Goal: Task Accomplishment & Management: Complete application form

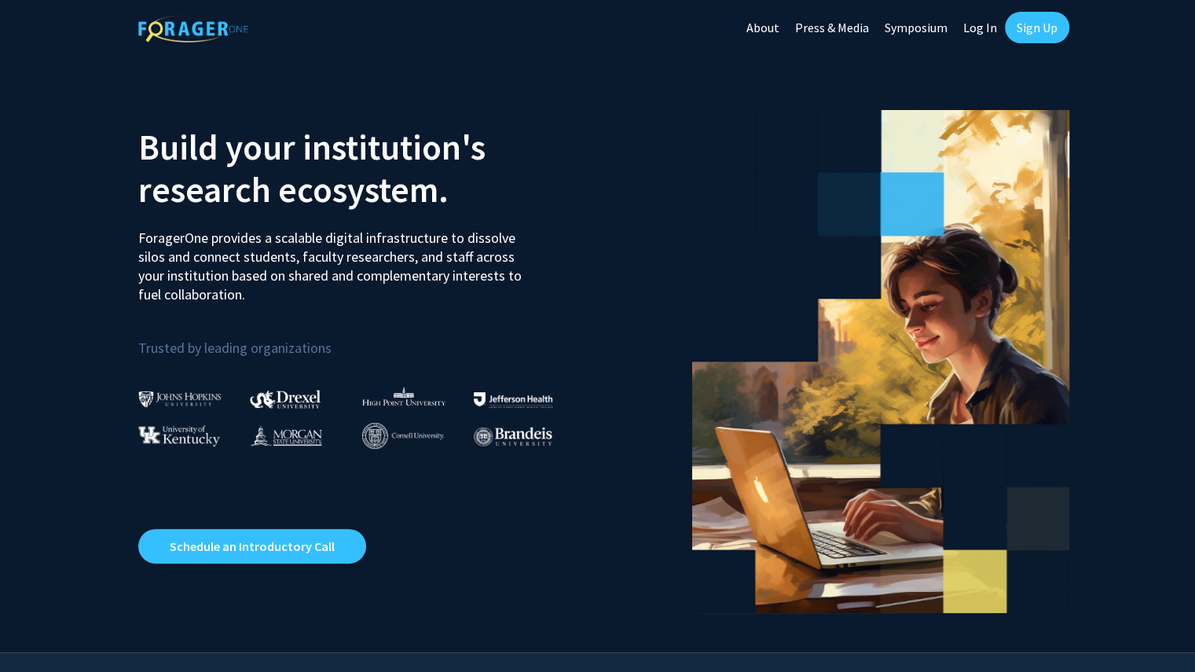
click at [1048, 35] on link "Sign Up" at bounding box center [1037, 27] width 64 height 31
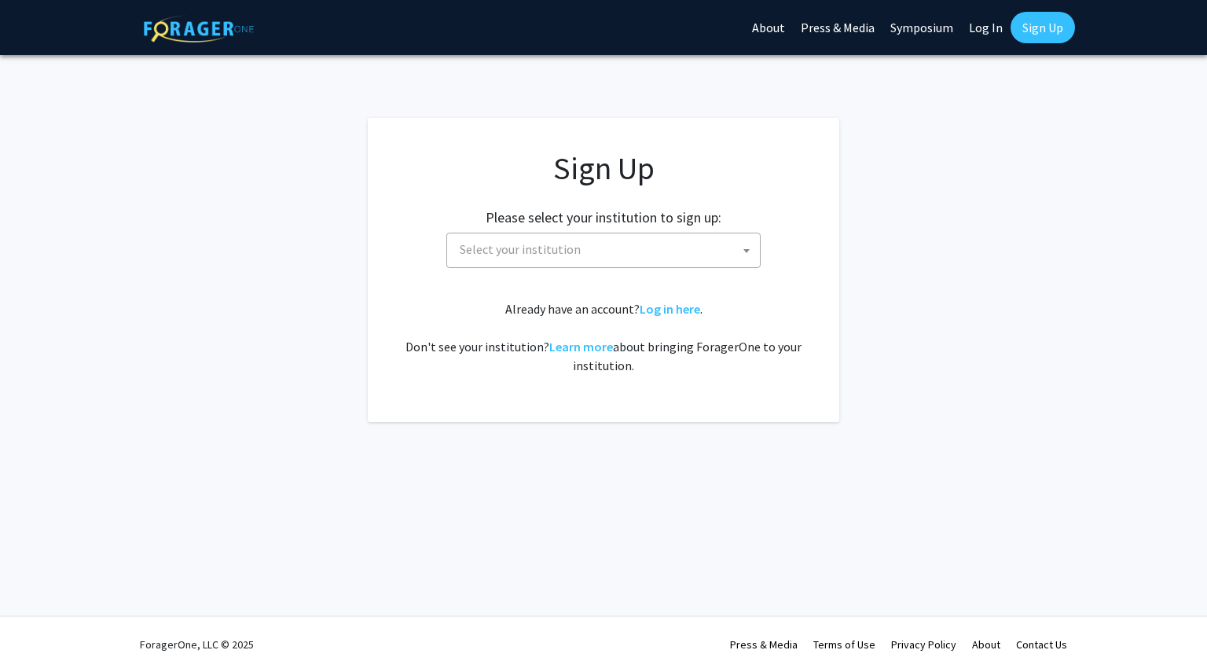
click at [541, 238] on span "Select your institution" at bounding box center [606, 249] width 306 height 32
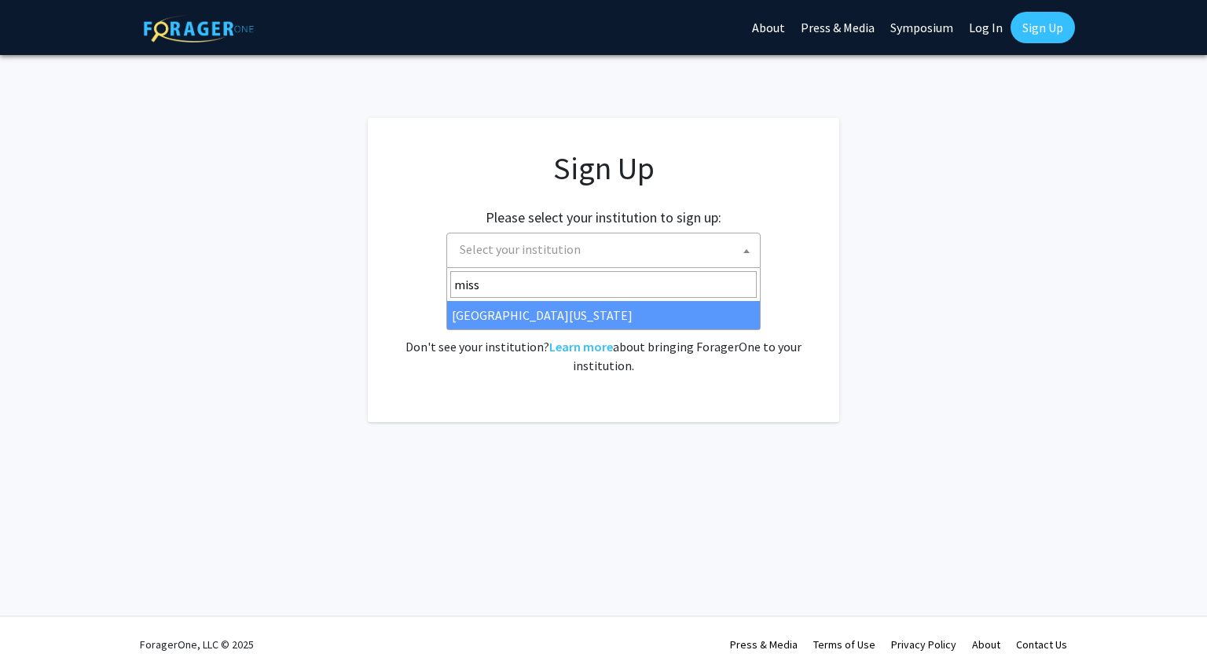
type input "miss"
select select "33"
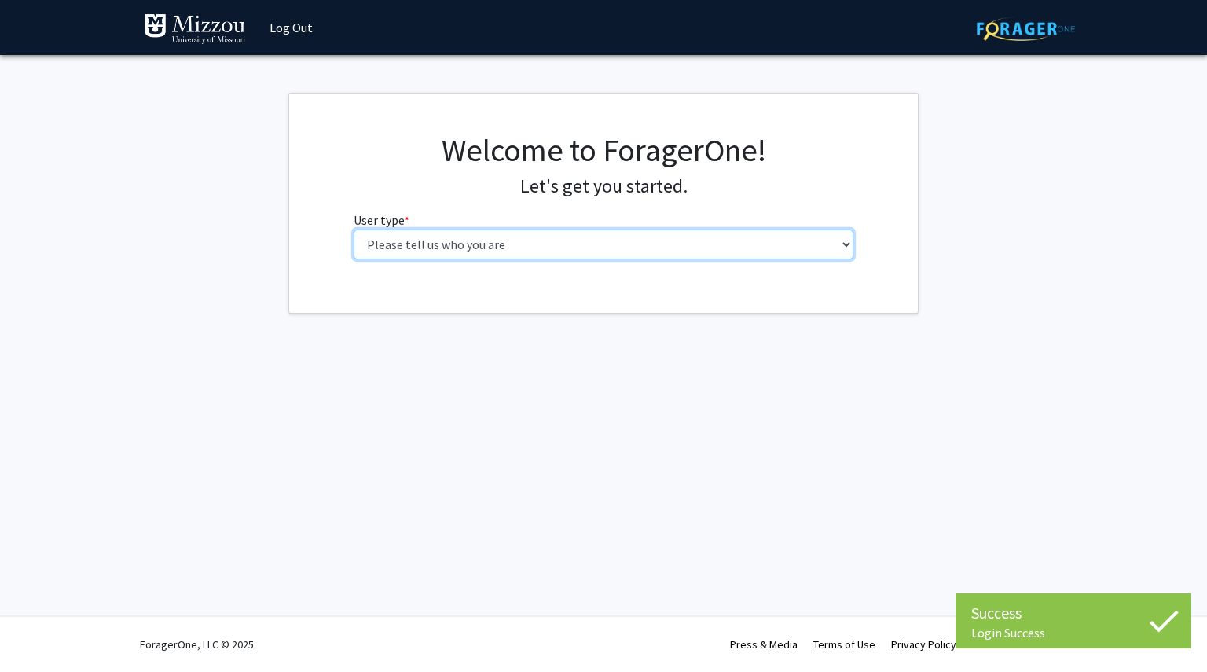
click at [543, 249] on select "Please tell us who you are Undergraduate Student Master's Student Doctoral Cand…" at bounding box center [604, 244] width 501 height 30
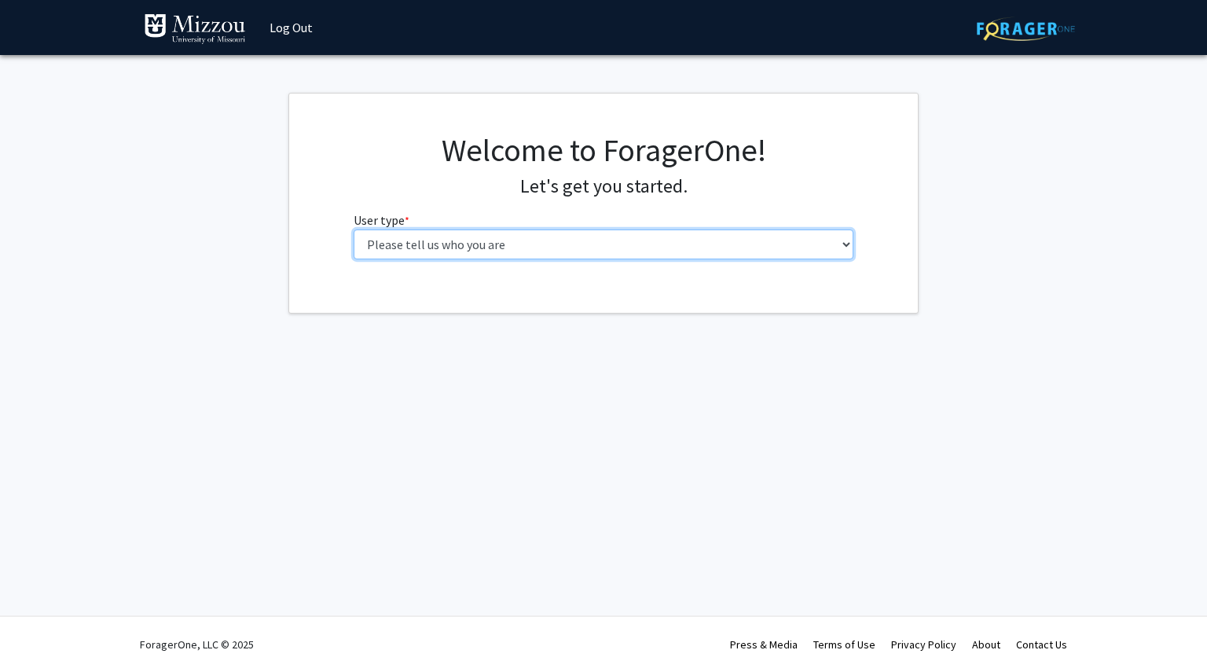
select select "1: undergrad"
click at [354, 229] on select "Please tell us who you are Undergraduate Student Master's Student Doctoral Cand…" at bounding box center [604, 244] width 501 height 30
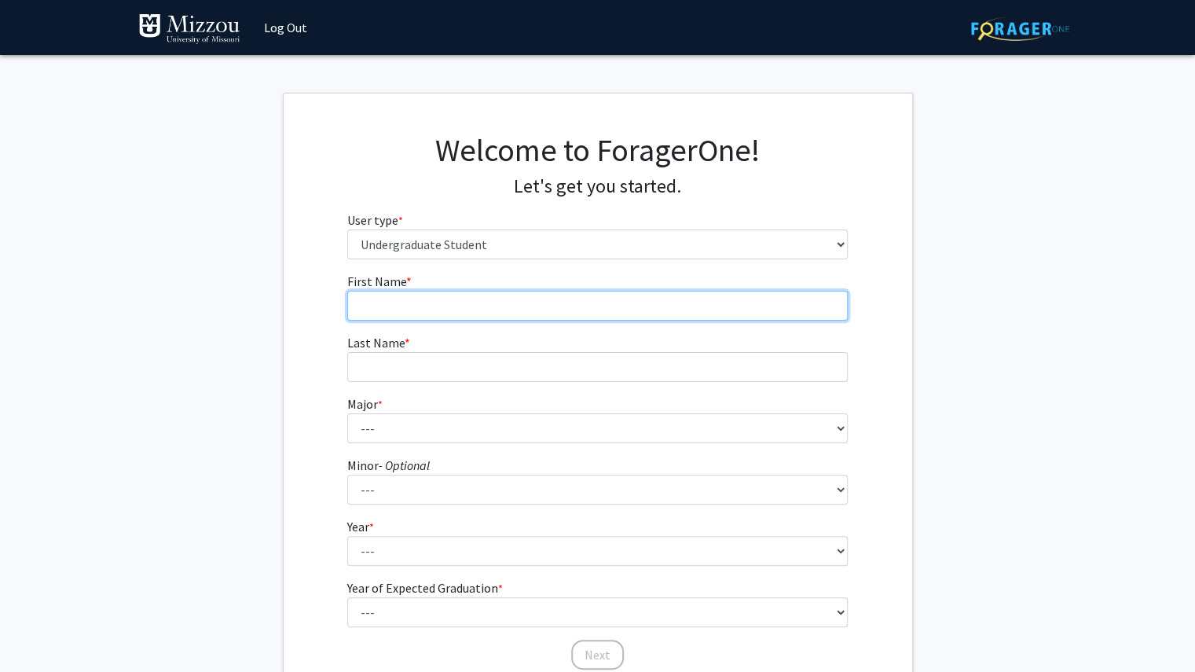
click at [453, 310] on input "First Name * required" at bounding box center [597, 306] width 501 height 30
type input "Autumn"
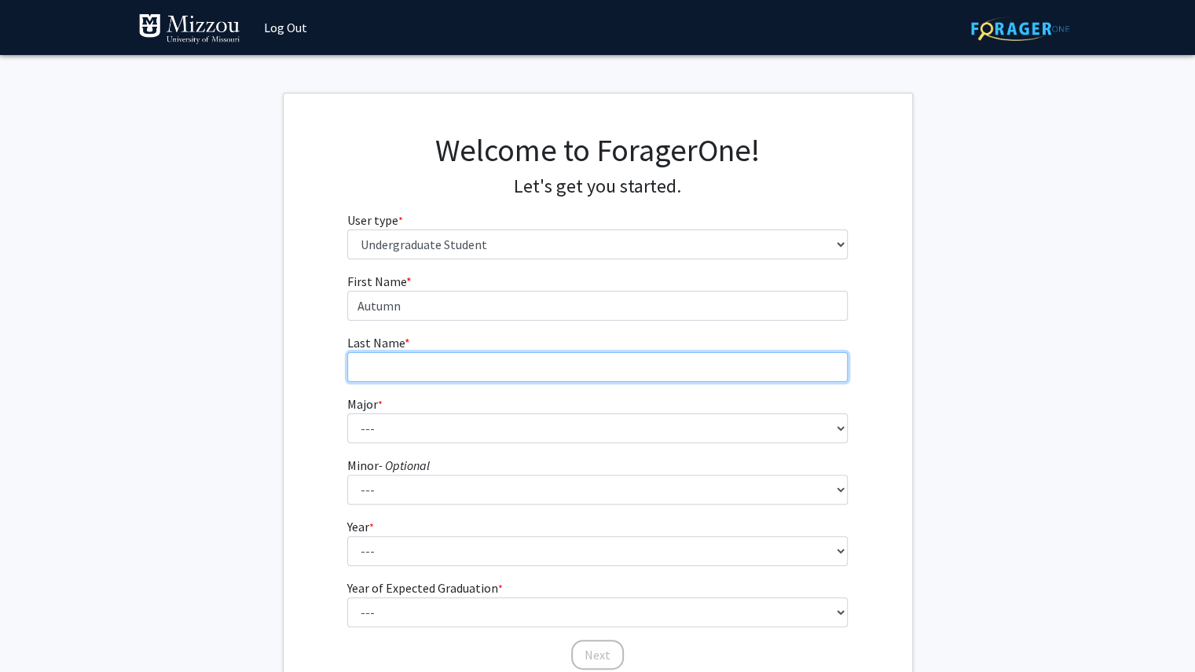
type input "Arthur"
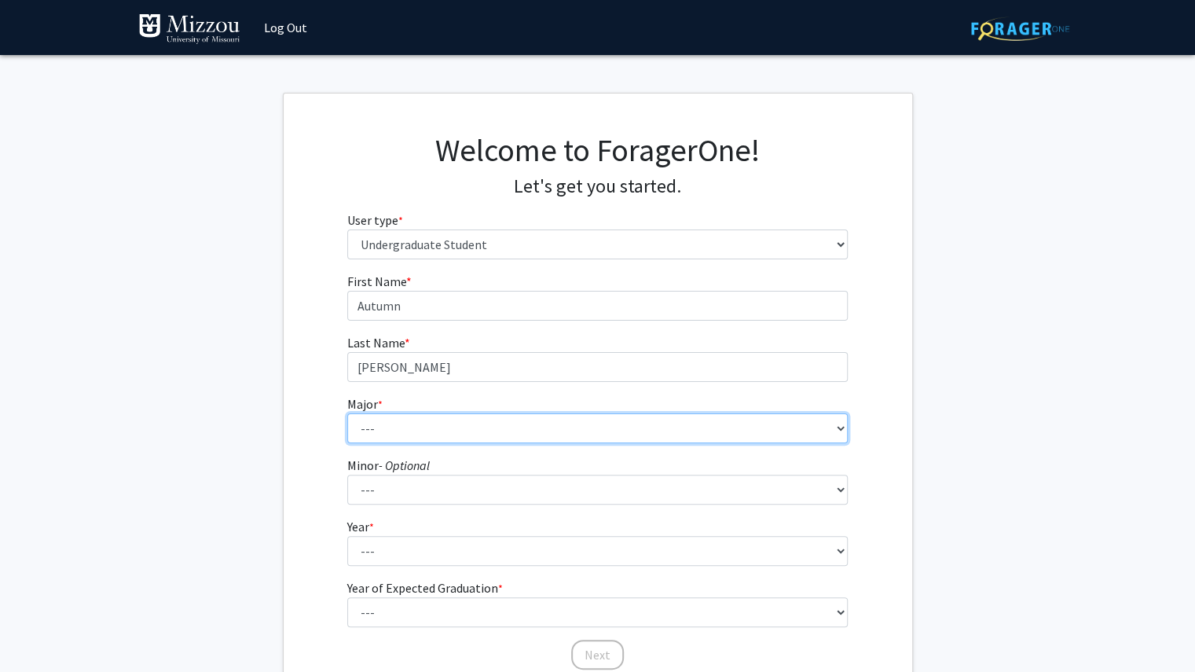
click at [458, 428] on select "--- Agribusiness Management Agricultural Education Agricultural Education: Comm…" at bounding box center [597, 428] width 501 height 30
select select "47: 2543"
click at [347, 413] on select "--- Agribusiness Management Agricultural Education Agricultural Education: Comm…" at bounding box center [597, 428] width 501 height 30
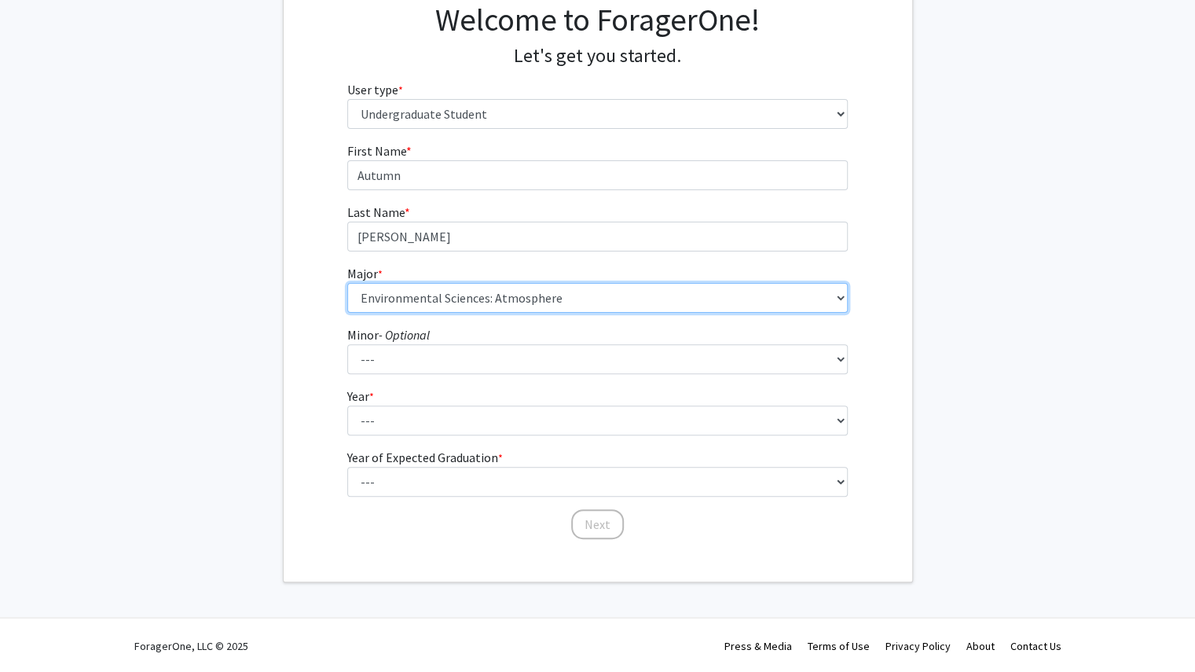
scroll to position [130, 0]
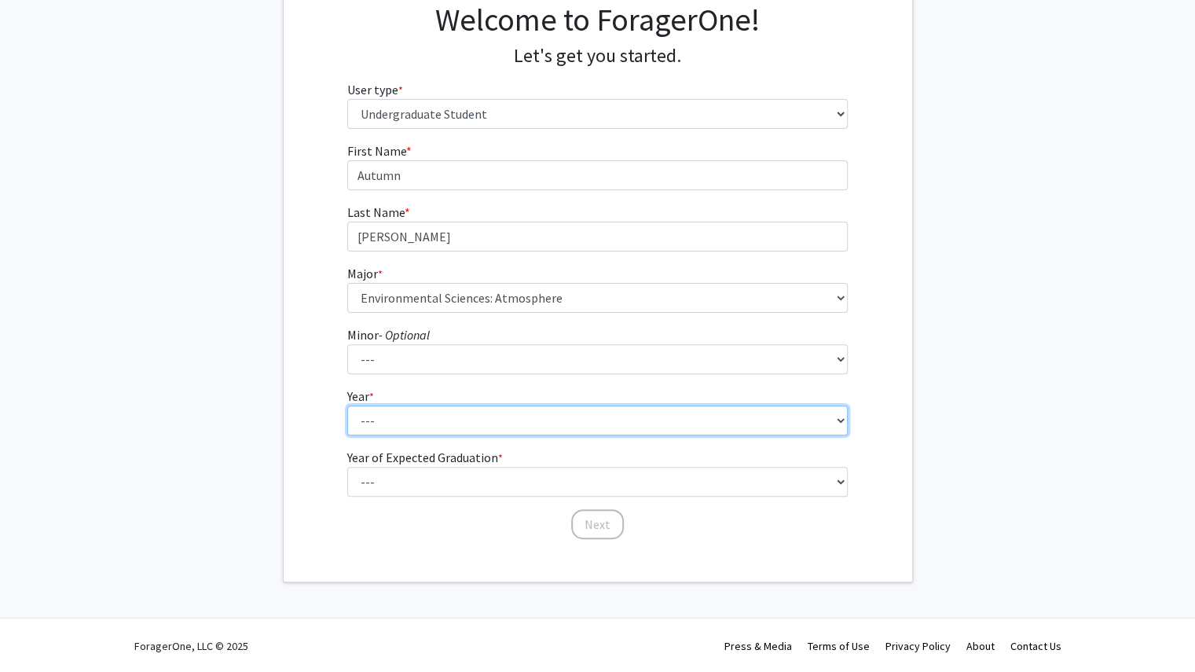
click at [415, 420] on select "--- First-year Sophomore Junior Senior Postbaccalaureate Certificate" at bounding box center [597, 420] width 501 height 30
select select "3: junior"
click at [347, 405] on select "--- First-year Sophomore Junior Senior Postbaccalaureate Certificate" at bounding box center [597, 420] width 501 height 30
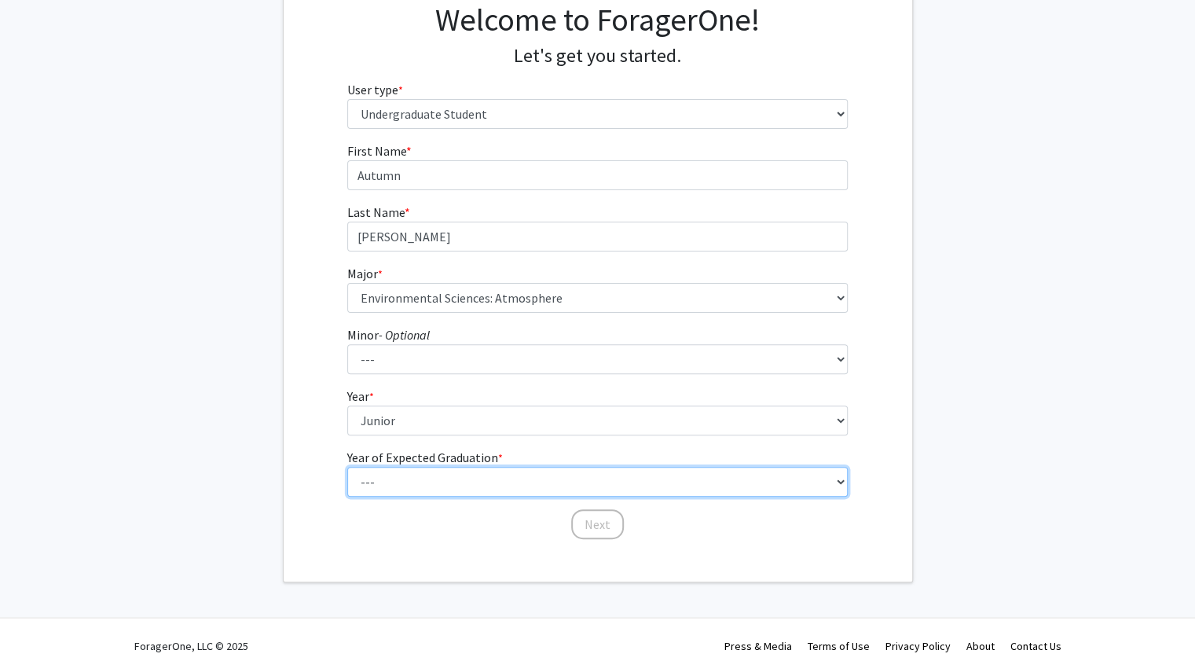
click at [410, 486] on select "--- 2025 2026 2027 2028 2029 2030 2031 2032 2033 2034" at bounding box center [597, 482] width 501 height 30
select select "3: 2027"
click at [347, 467] on select "--- 2025 2026 2027 2028 2029 2030 2031 2032 2033 2034" at bounding box center [597, 482] width 501 height 30
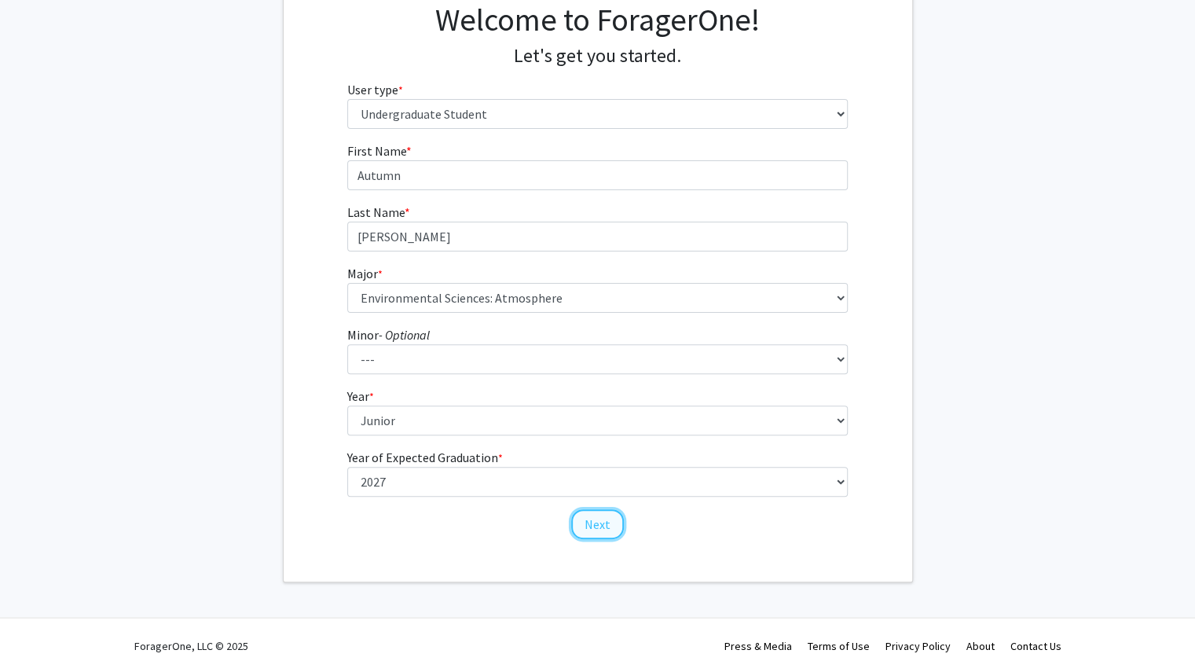
click at [604, 519] on button "Next" at bounding box center [597, 524] width 53 height 30
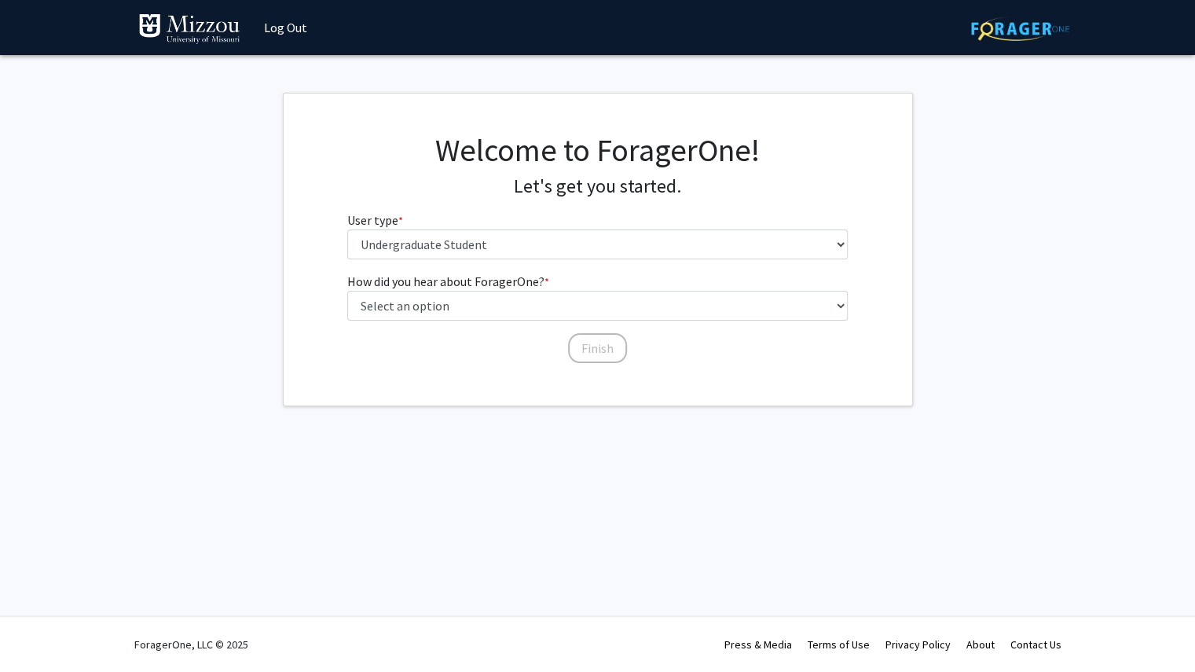
scroll to position [0, 0]
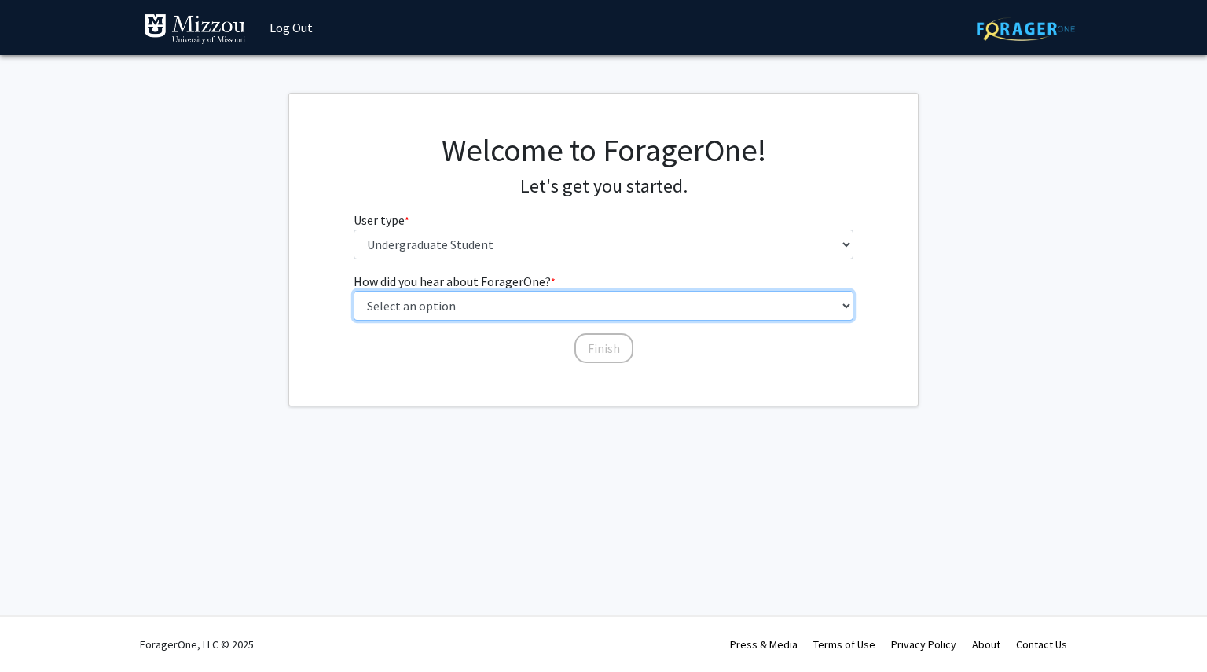
click at [484, 307] on select "Select an option Peer/student recommendation Faculty/staff recommendation Unive…" at bounding box center [604, 306] width 501 height 30
click at [354, 291] on select "Select an option Peer/student recommendation Faculty/staff recommendation Unive…" at bounding box center [604, 306] width 501 height 30
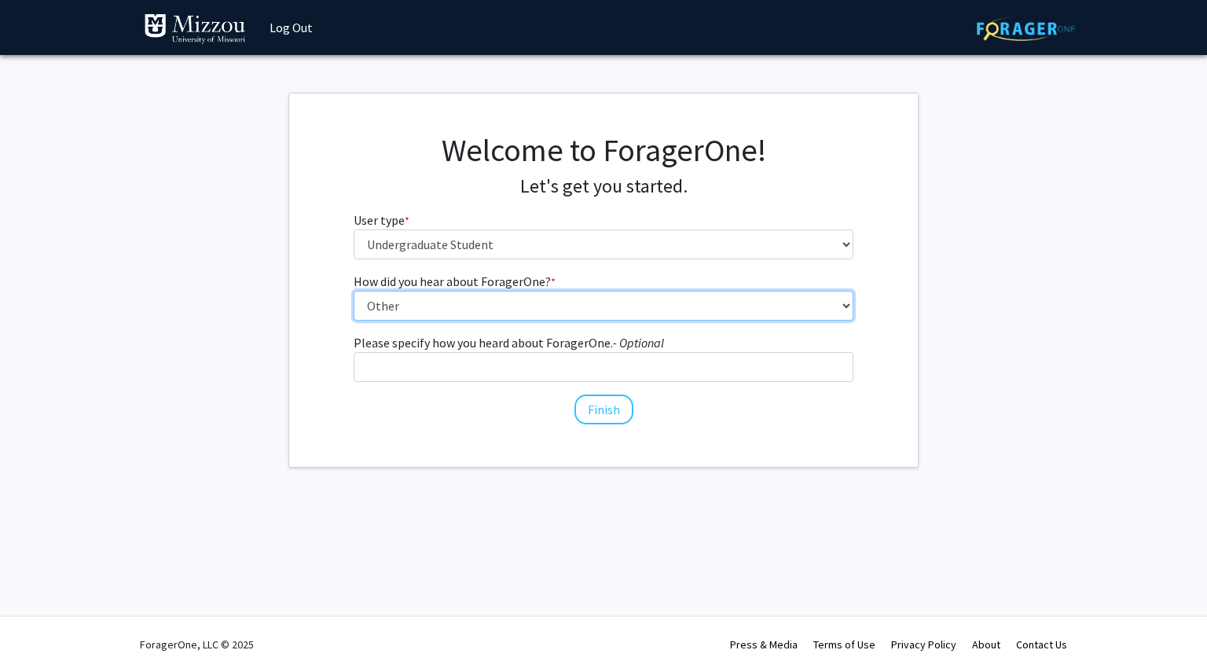
click at [623, 315] on select "Select an option Peer/student recommendation Faculty/staff recommendation Unive…" at bounding box center [604, 306] width 501 height 30
select select "2: faculty_recommendation"
click at [354, 291] on select "Select an option Peer/student recommendation Faculty/staff recommendation Unive…" at bounding box center [604, 306] width 501 height 30
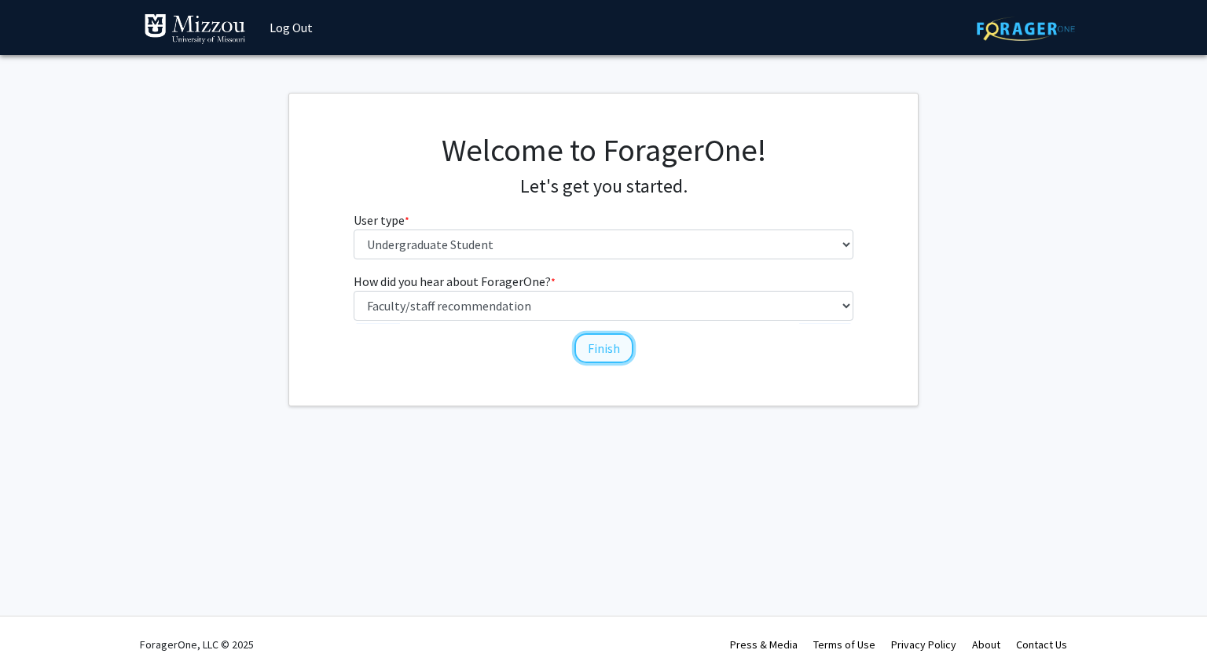
click at [599, 347] on button "Finish" at bounding box center [603, 348] width 59 height 30
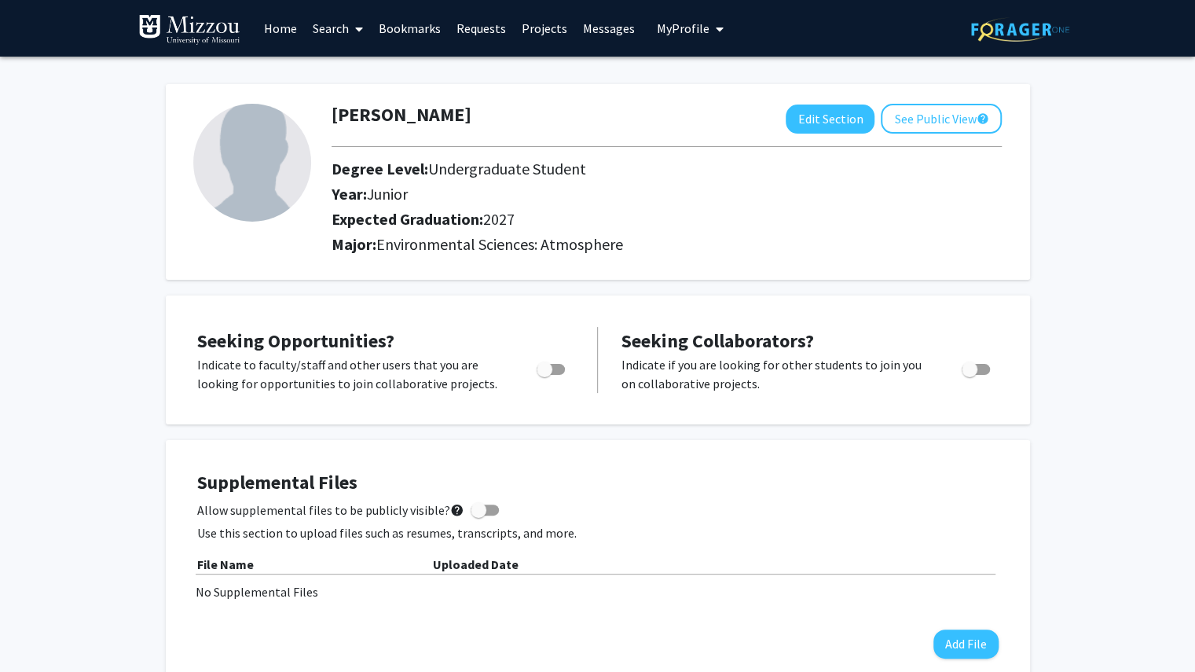
scroll to position [1, 0]
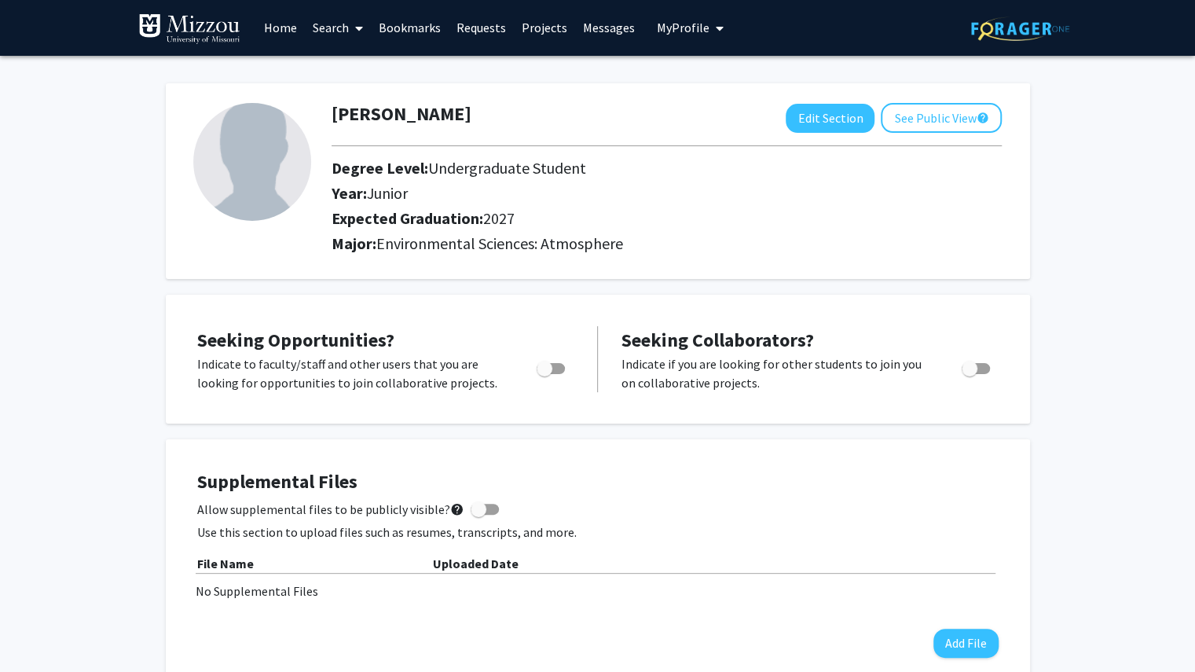
click at [552, 364] on span "Toggle" at bounding box center [551, 368] width 28 height 11
click at [545, 374] on input "Are you actively seeking opportunities?" at bounding box center [544, 374] width 1 height 1
checkbox input "true"
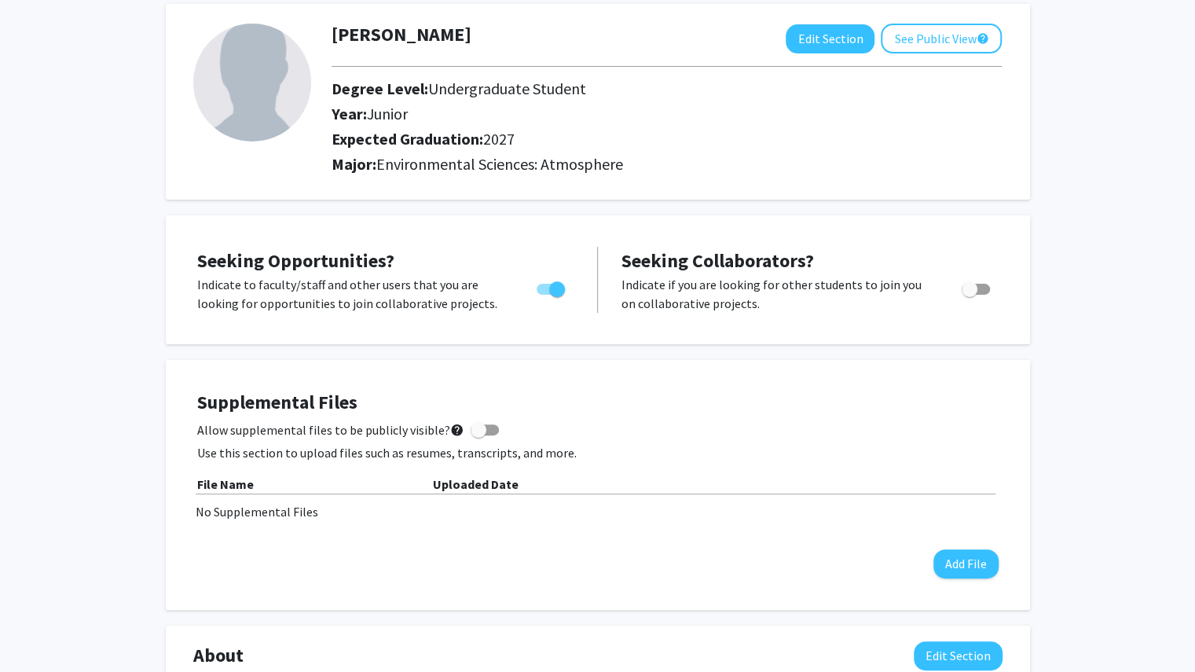
scroll to position [0, 0]
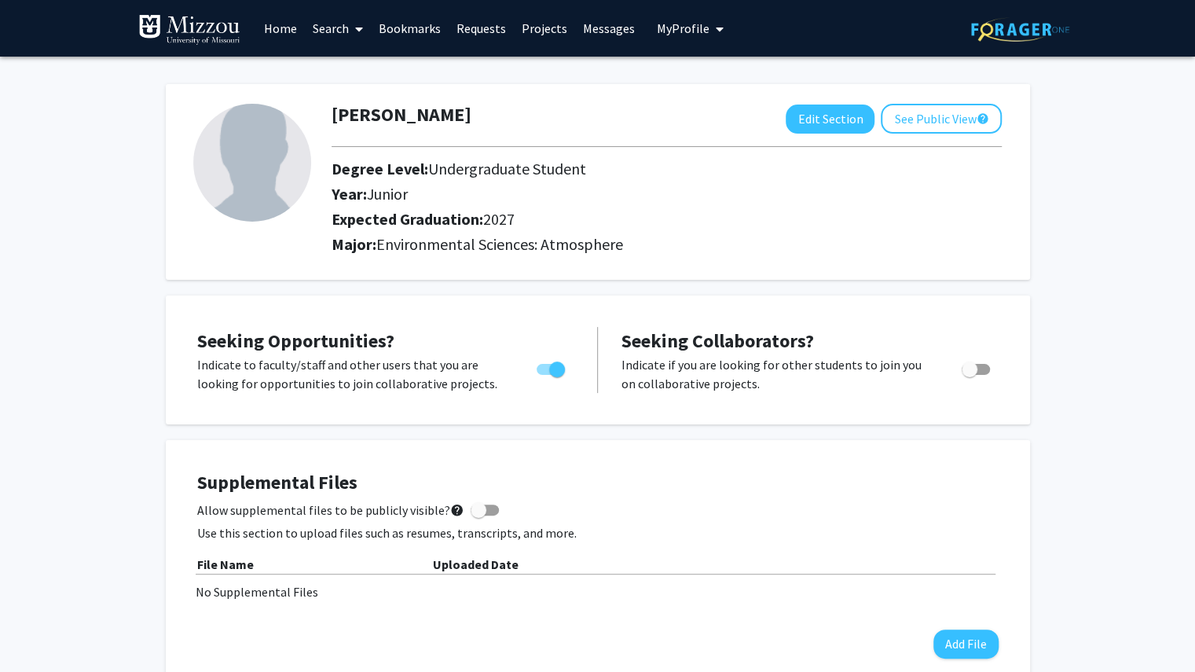
click at [281, 33] on link "Home" at bounding box center [280, 28] width 49 height 55
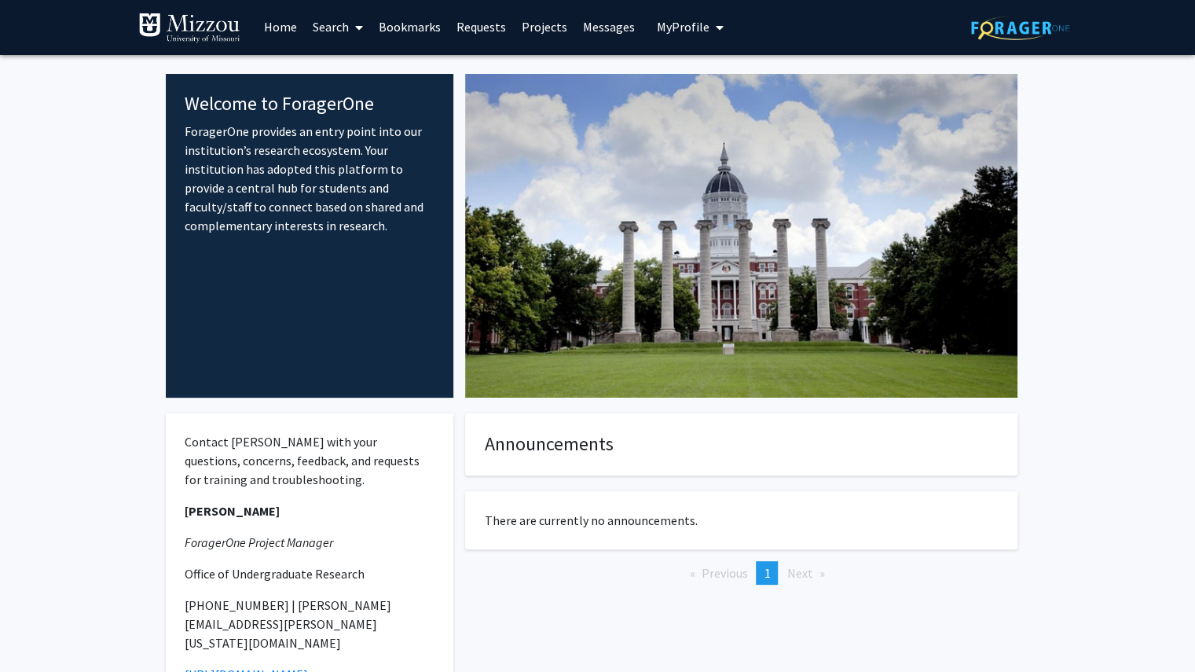
scroll to position [78, 0]
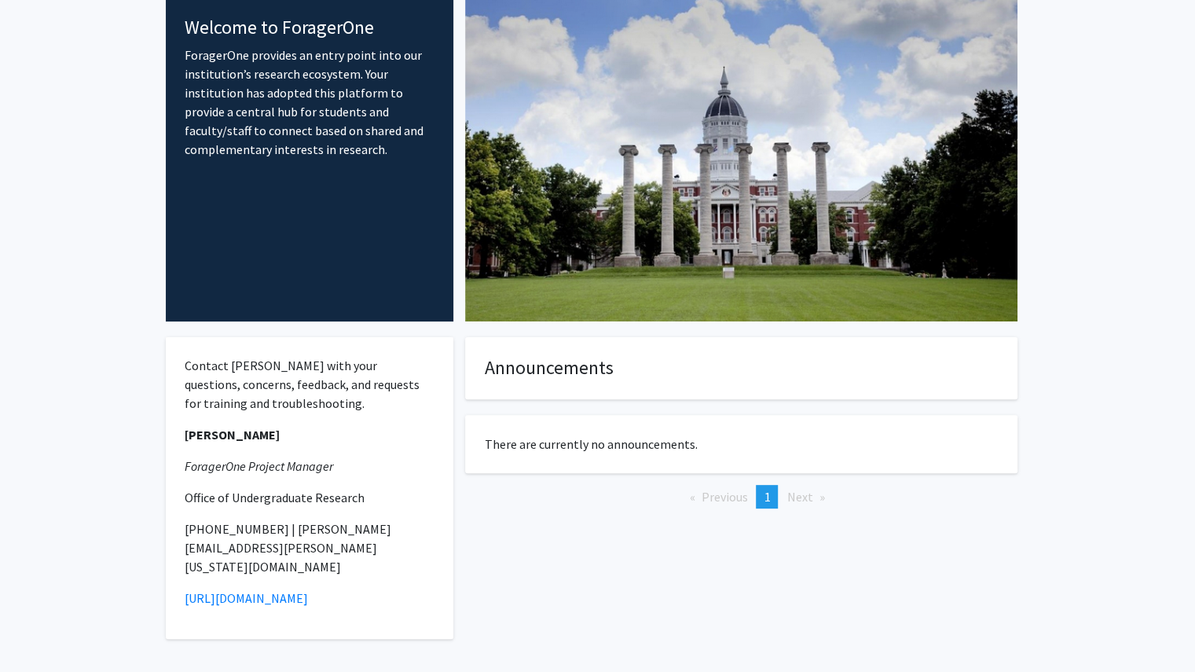
click at [803, 498] on span "Next page" at bounding box center [800, 497] width 26 height 16
